Goal: Information Seeking & Learning: Learn about a topic

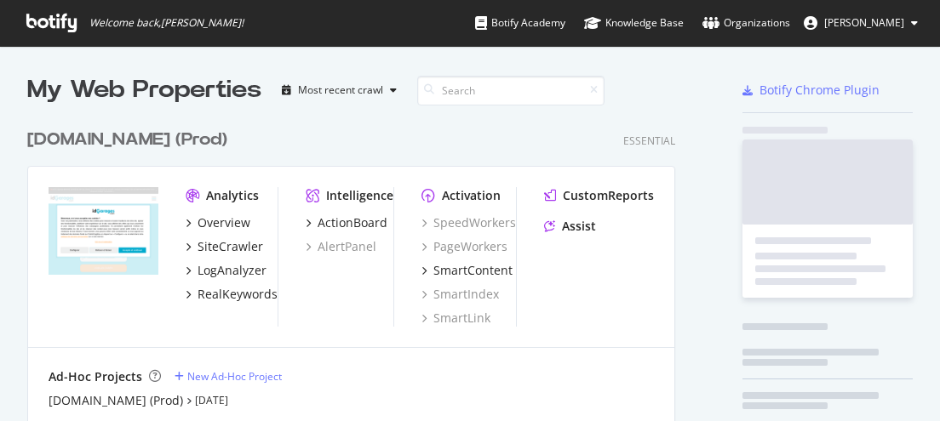
scroll to position [308, 648]
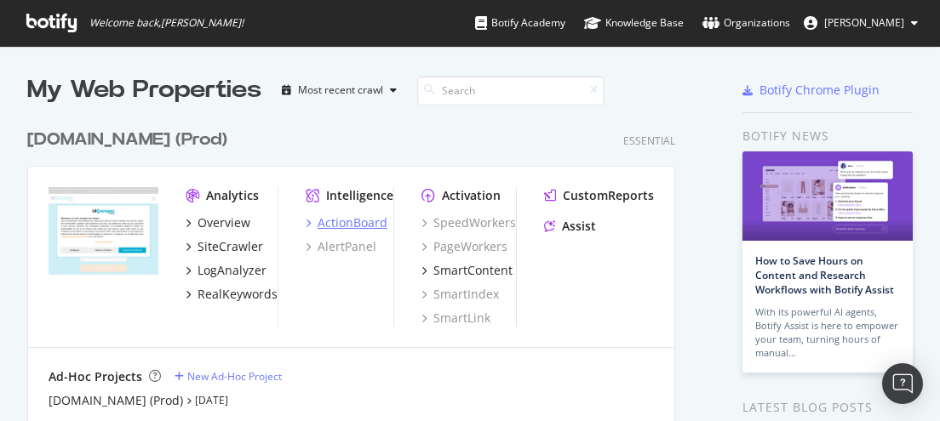
click at [352, 223] on div "ActionBoard" at bounding box center [353, 223] width 70 height 17
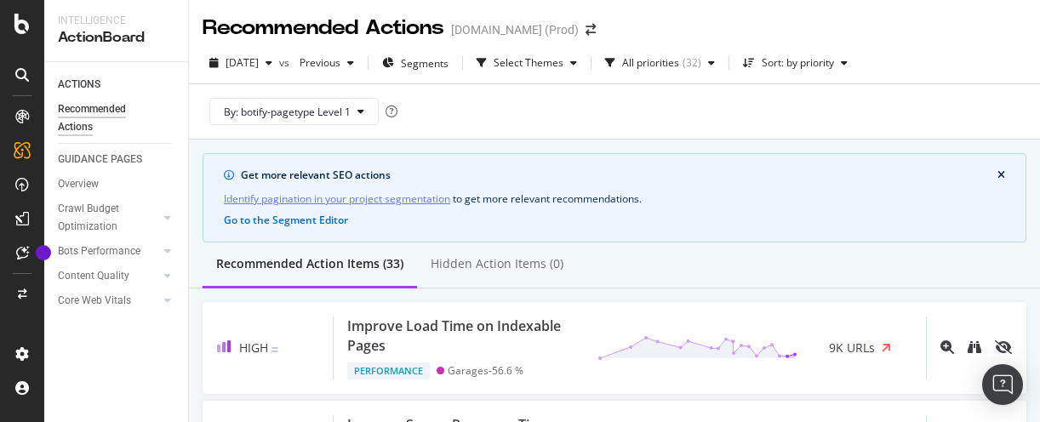
click at [617, 113] on div "By: botify-pagetype Level 1" at bounding box center [615, 111] width 824 height 54
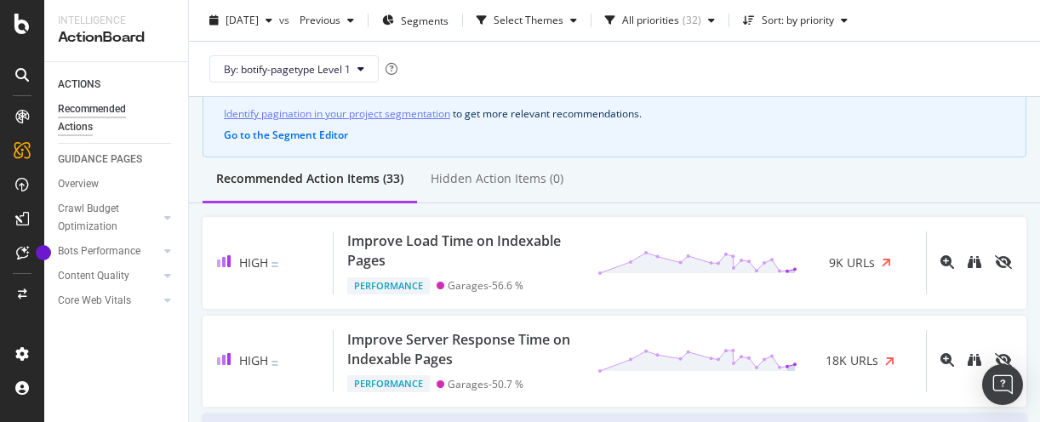
click at [608, 108] on div "Identify pagination in your project segmentation to get more relevant recommend…" at bounding box center [615, 114] width 782 height 18
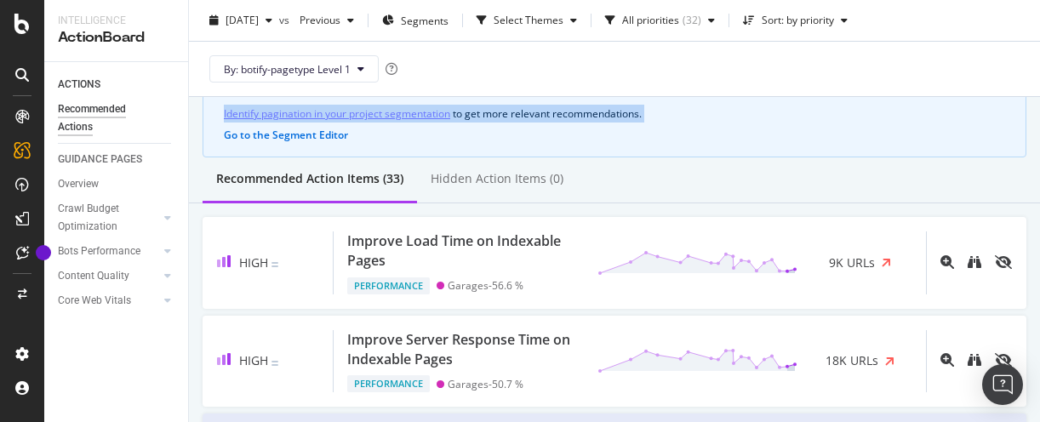
click at [608, 108] on div "Identify pagination in your project segmentation to get more relevant recommend…" at bounding box center [615, 114] width 782 height 18
click at [605, 107] on div "Identify pagination in your project segmentation to get more relevant recommend…" at bounding box center [615, 114] width 782 height 18
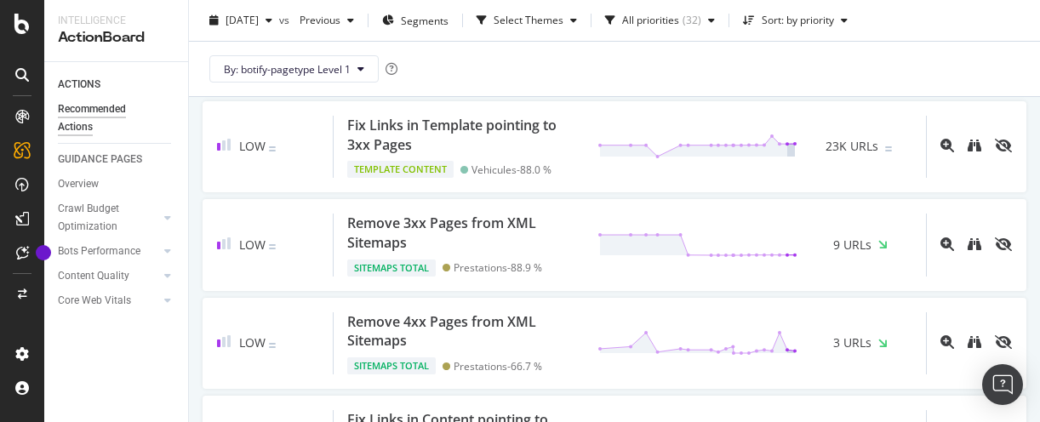
scroll to position [1703, 0]
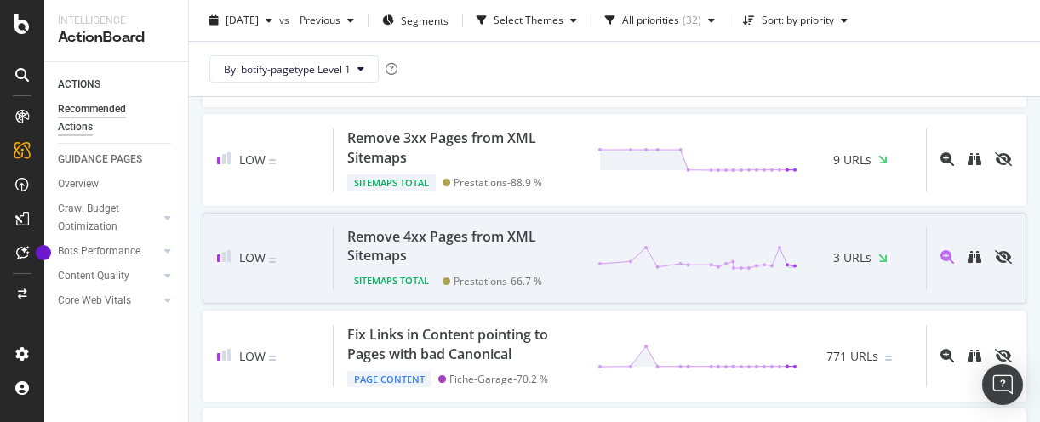
click at [839, 266] on span "3 URLs" at bounding box center [852, 257] width 38 height 17
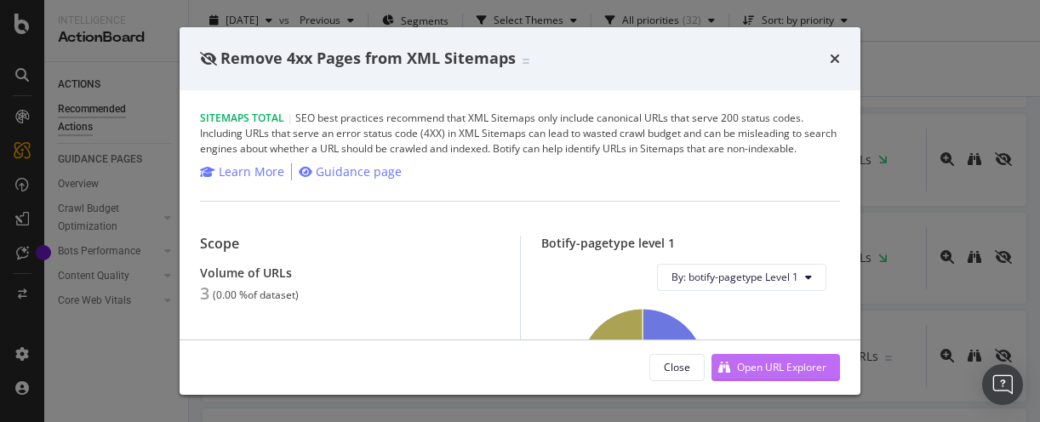
click at [753, 365] on div "Open URL Explorer" at bounding box center [781, 367] width 89 height 14
click at [834, 57] on icon "times" at bounding box center [835, 59] width 10 height 14
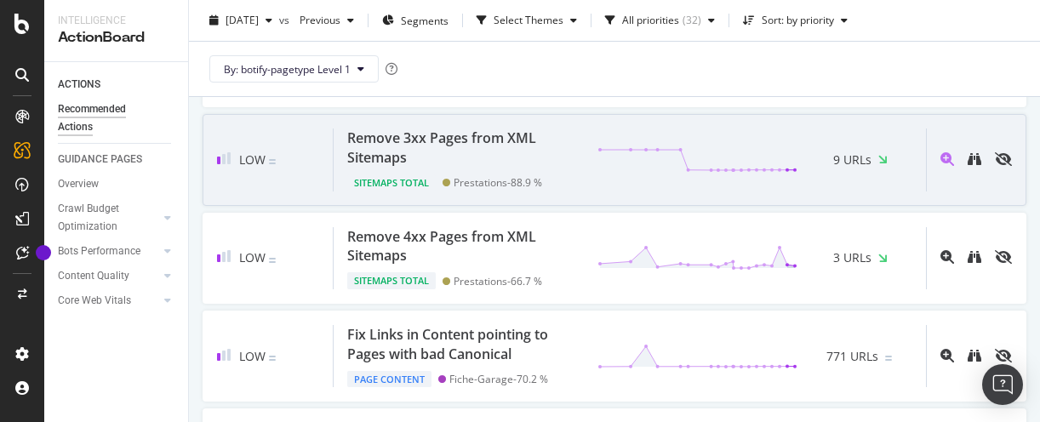
scroll to position [1788, 0]
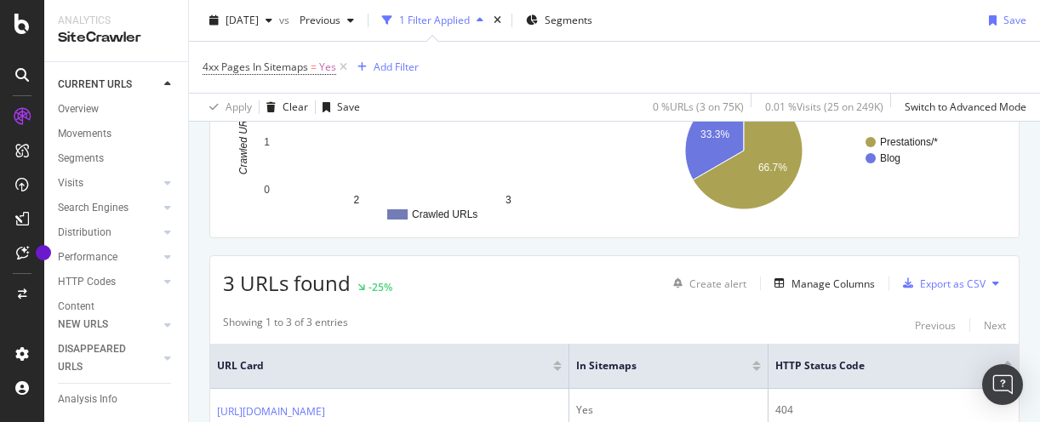
scroll to position [341, 0]
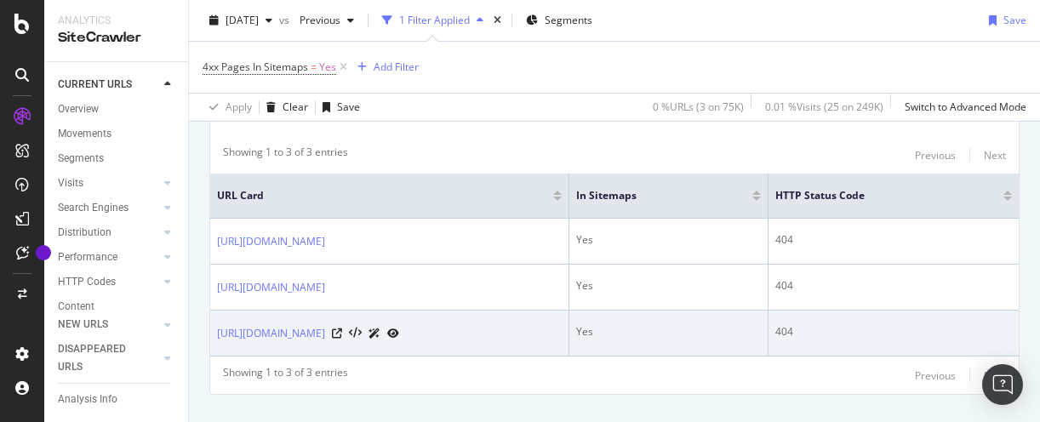
click at [399, 339] on icon at bounding box center [393, 334] width 12 height 10
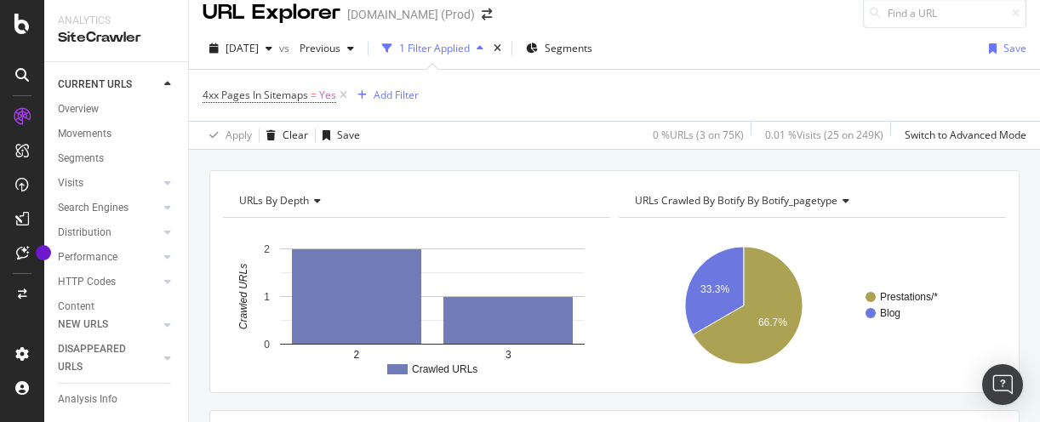
scroll to position [0, 0]
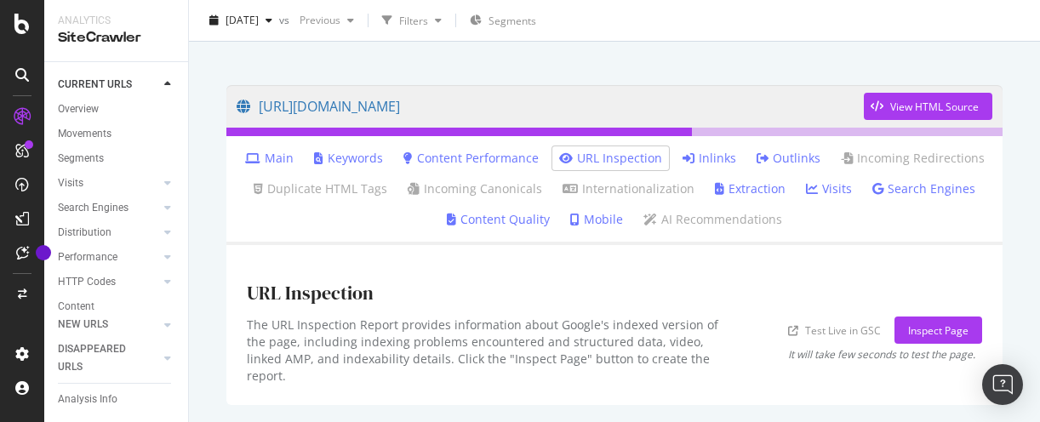
scroll to position [97, 0]
click at [694, 157] on link "Inlinks" at bounding box center [710, 158] width 54 height 17
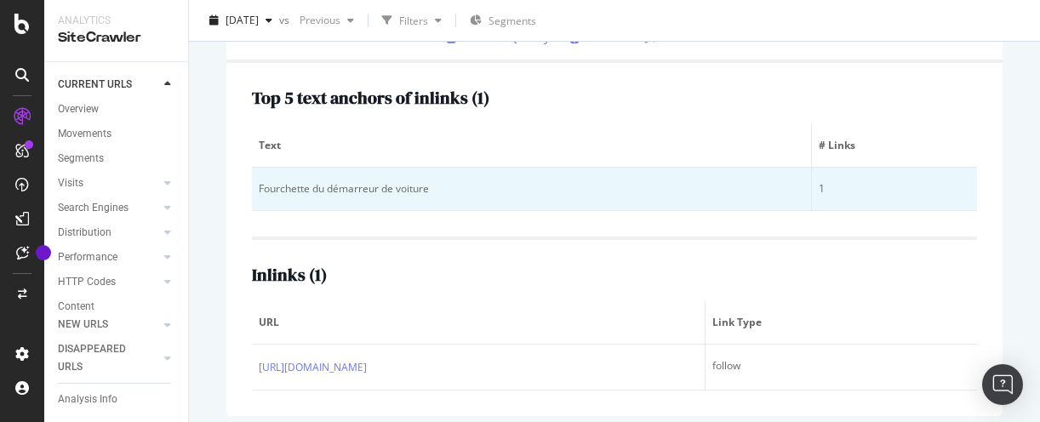
scroll to position [305, 0]
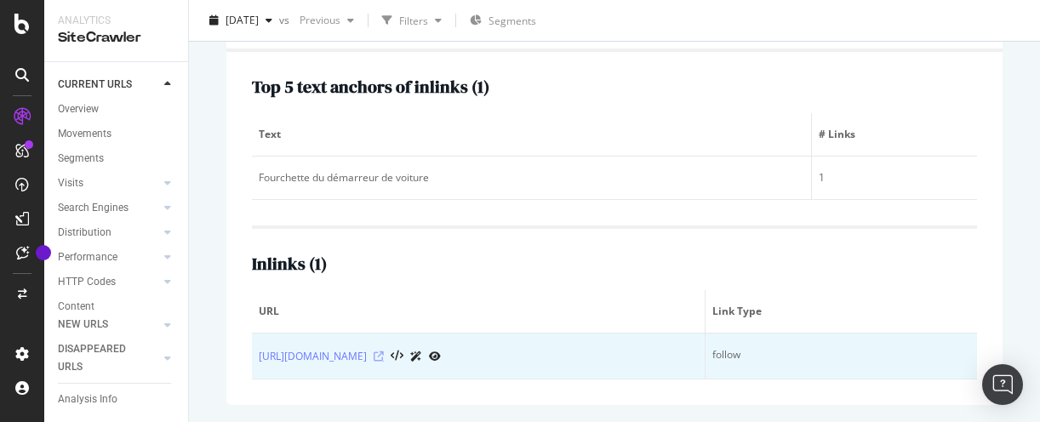
click at [384, 352] on icon at bounding box center [379, 357] width 10 height 10
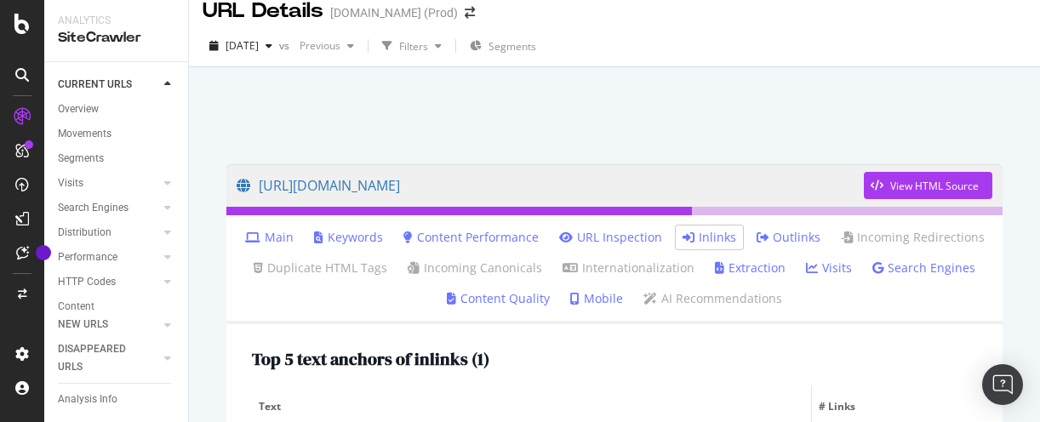
scroll to position [0, 0]
